Goal: Find specific page/section: Find specific page/section

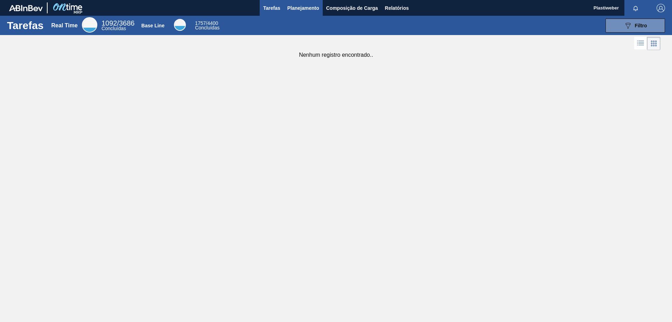
click at [294, 12] on span "Planejamento" at bounding box center [303, 8] width 32 height 8
click at [296, 15] on button "Planejamento" at bounding box center [303, 8] width 39 height 16
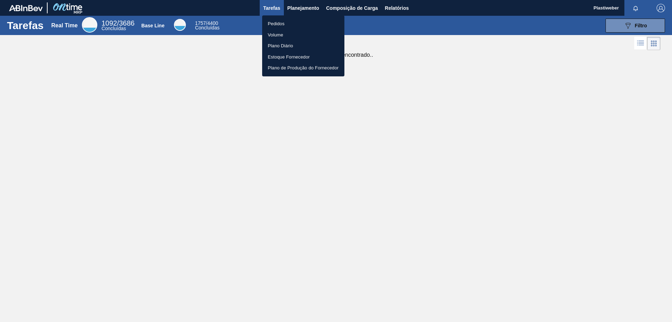
click at [294, 22] on li "Pedidos" at bounding box center [303, 23] width 82 height 11
